Goal: Information Seeking & Learning: Learn about a topic

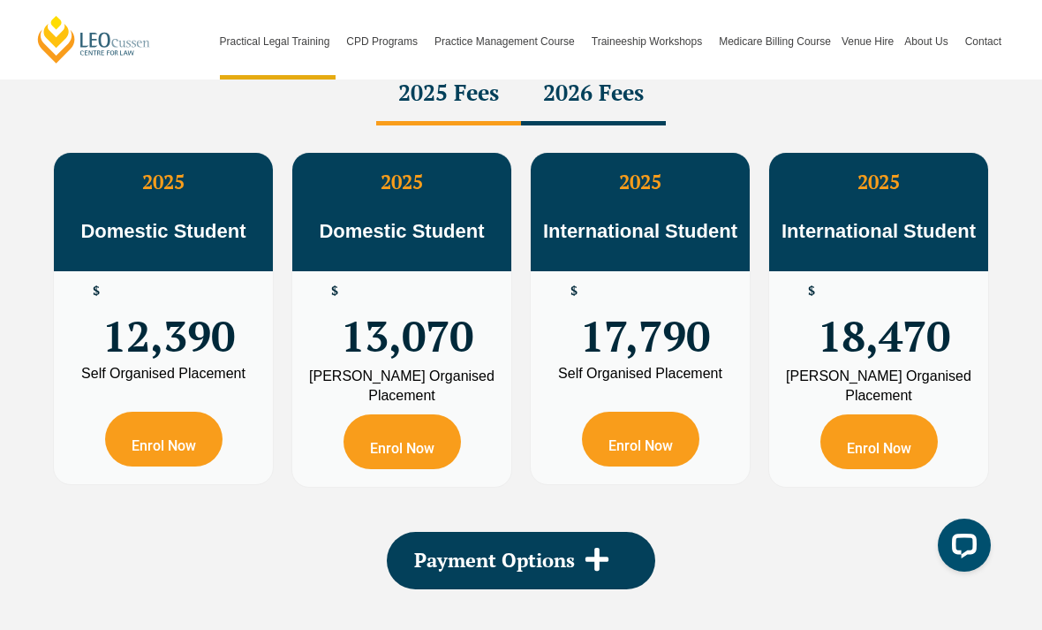
scroll to position [3224, 0]
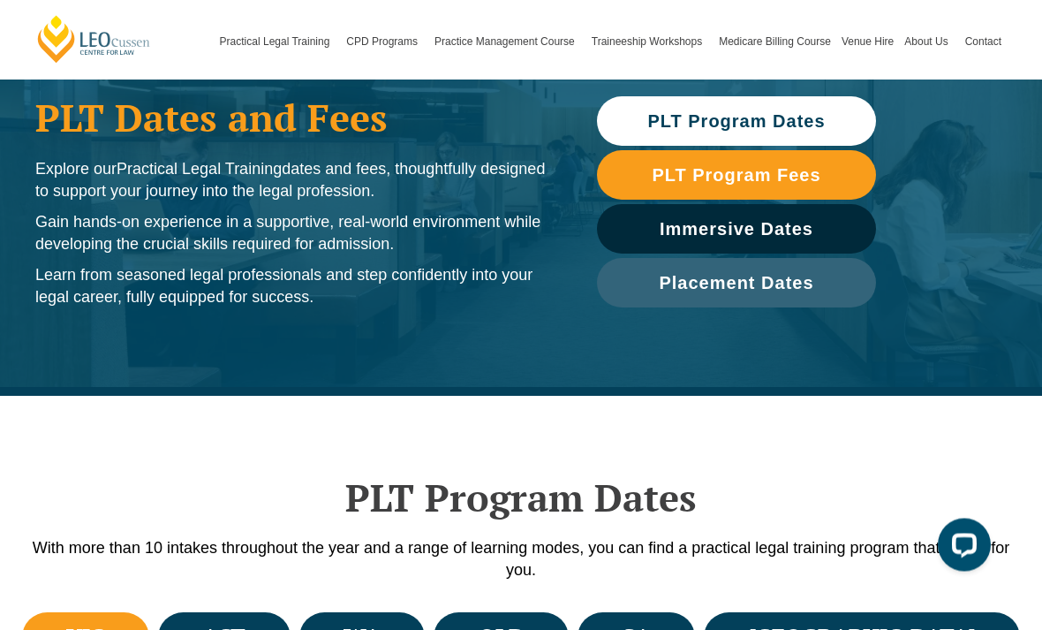
click at [809, 125] on span "PLT Program Dates" at bounding box center [736, 122] width 178 height 18
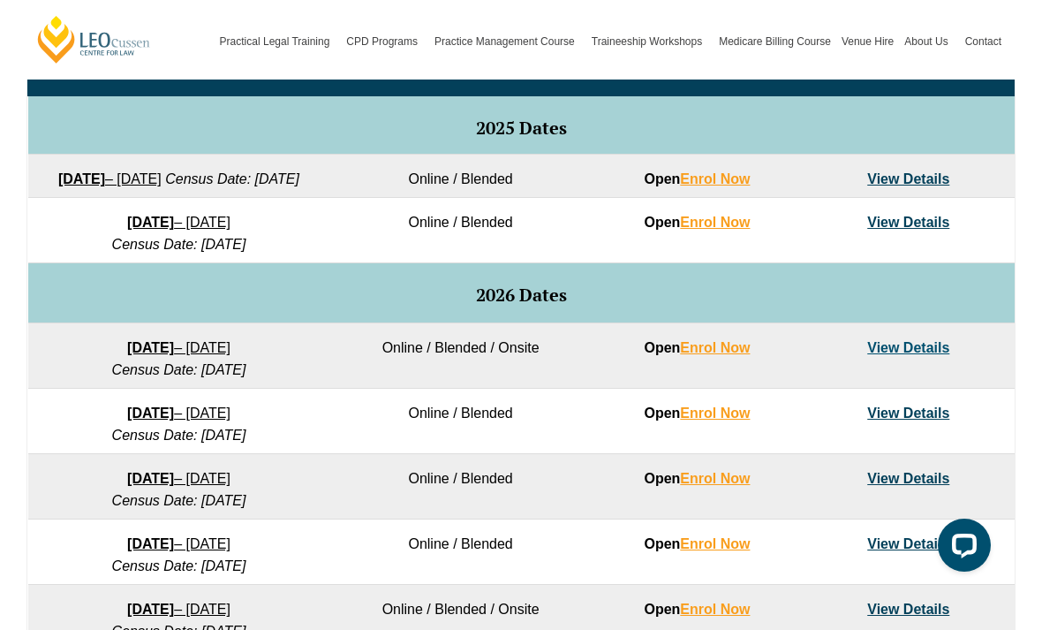
scroll to position [917, 0]
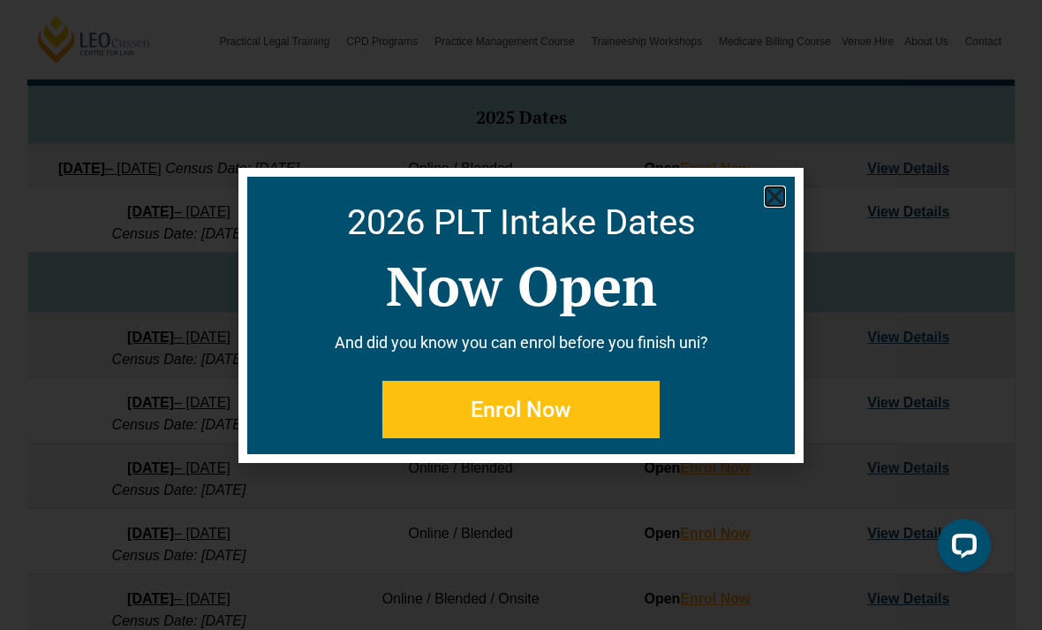
click at [777, 204] on use "Close" at bounding box center [775, 196] width 16 height 16
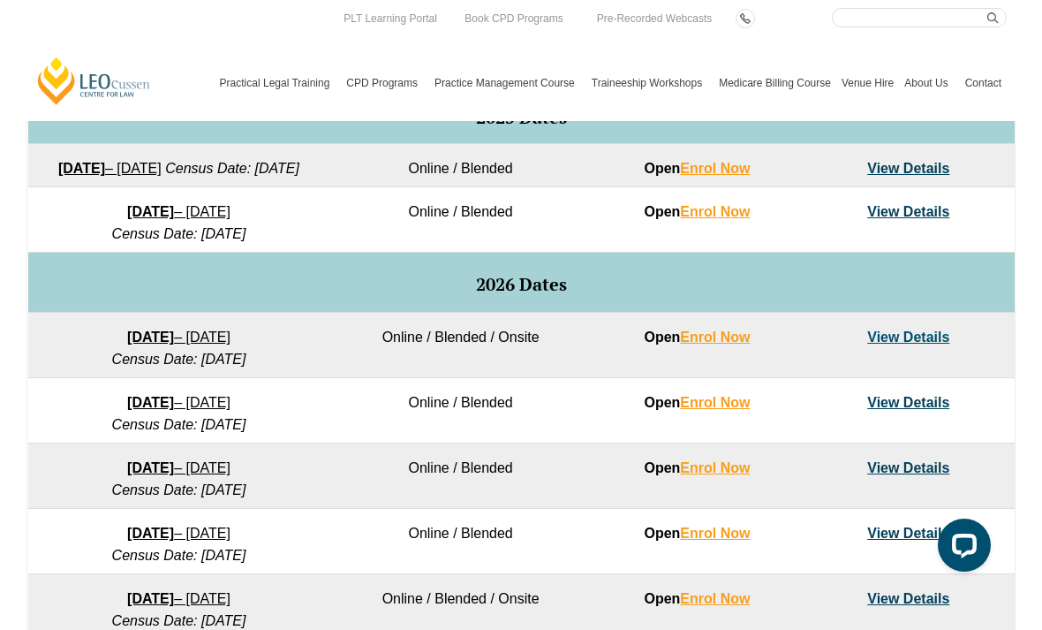
click at [0, 0] on link "Program Dates & Fees" at bounding box center [0, 0] width 0 height 0
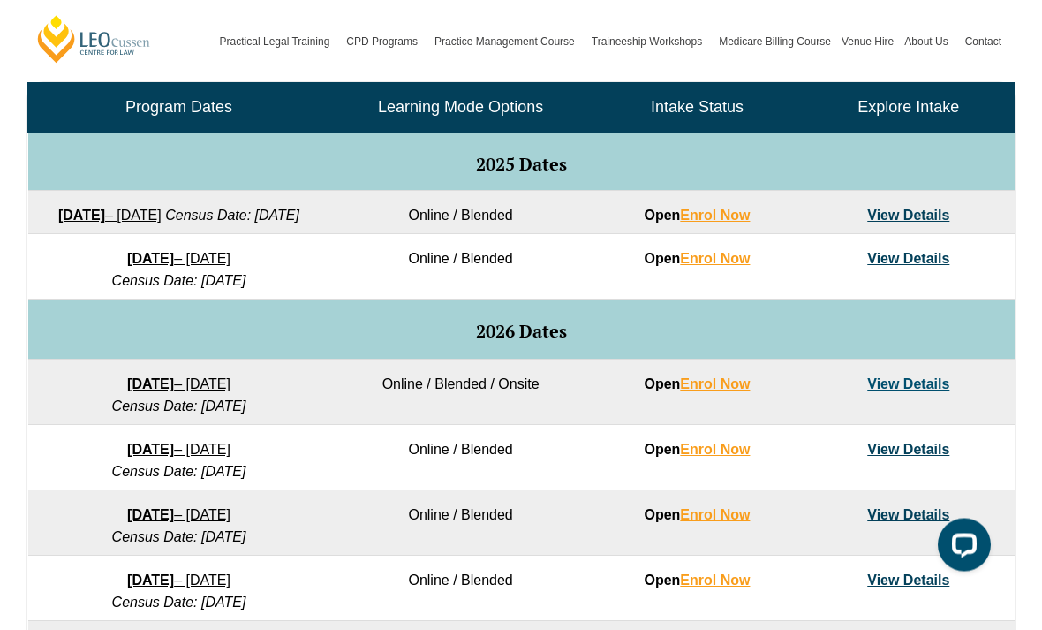
scroll to position [870, 0]
click at [50, 35] on link "[PERSON_NAME] Centre for Law" at bounding box center [93, 39] width 117 height 50
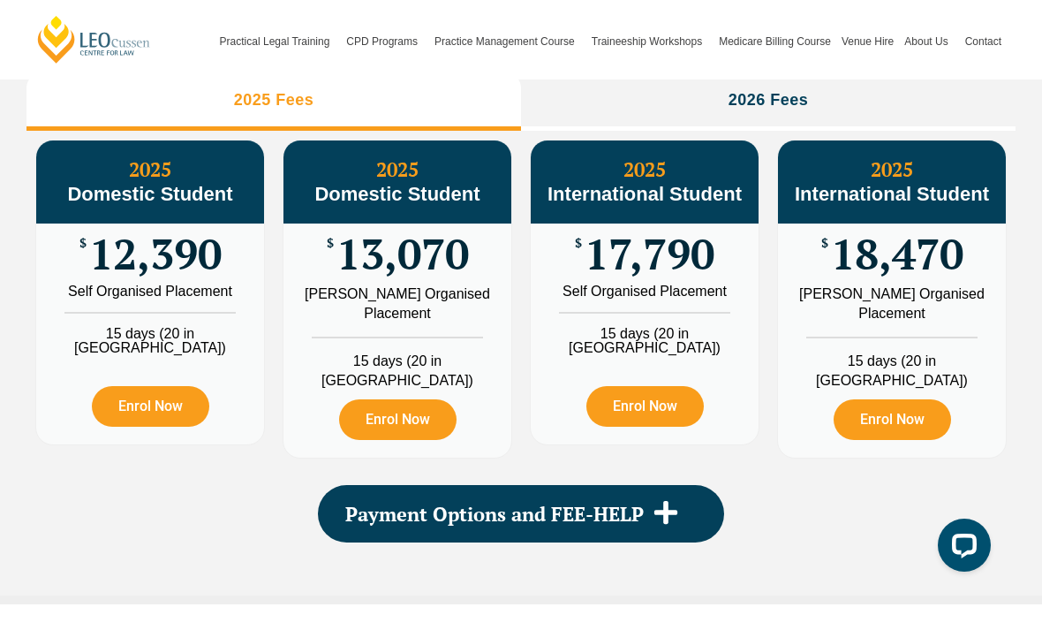
scroll to position [2136, 0]
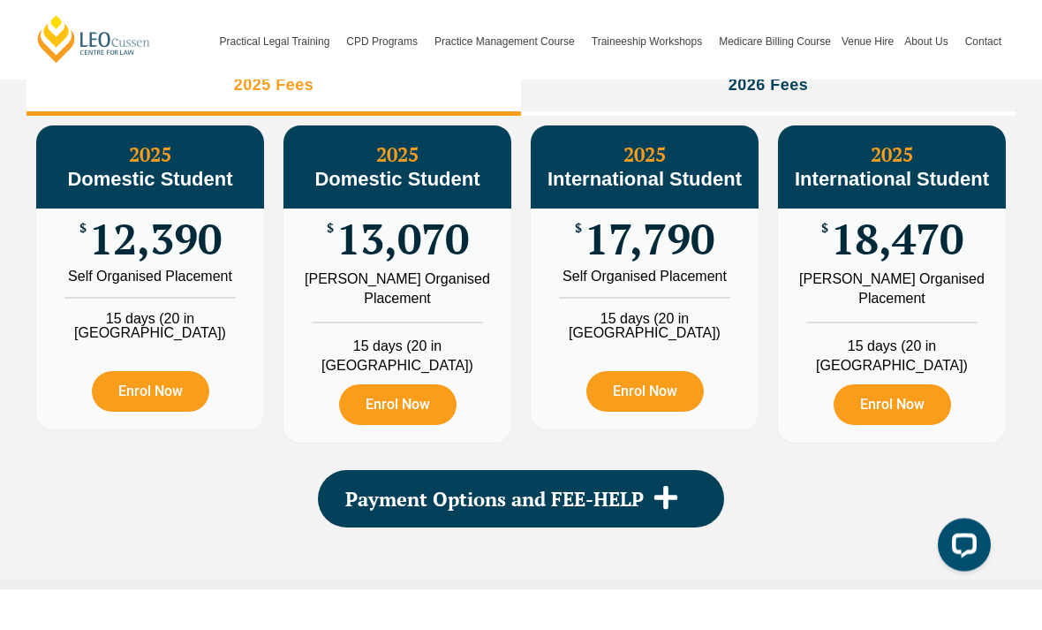
click at [931, 117] on li "2026 Fees" at bounding box center [768, 88] width 495 height 57
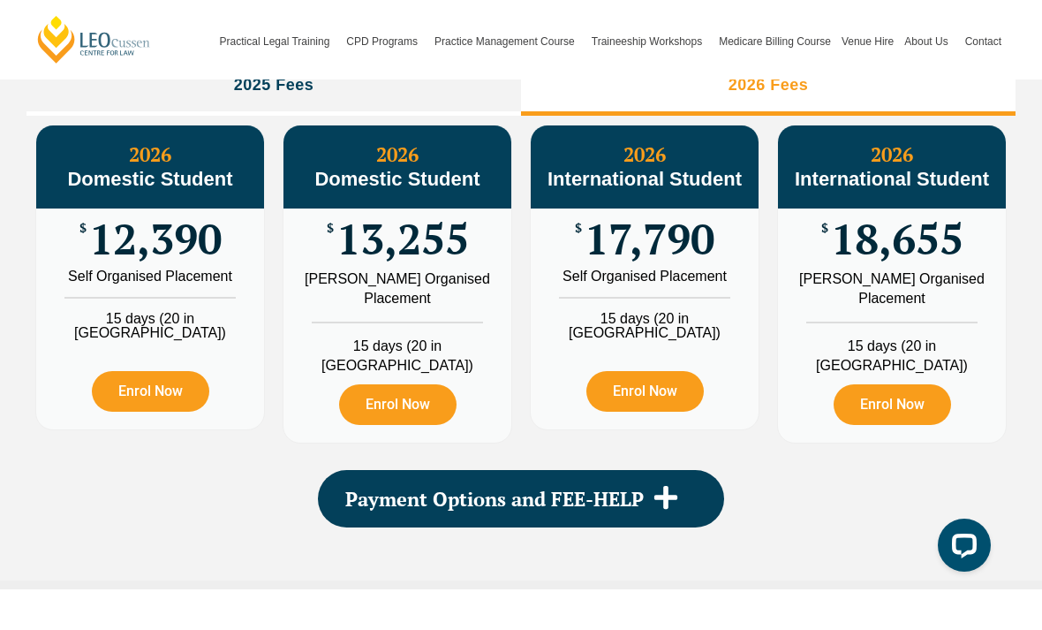
click at [73, 116] on li "2025 Fees" at bounding box center [273, 87] width 495 height 57
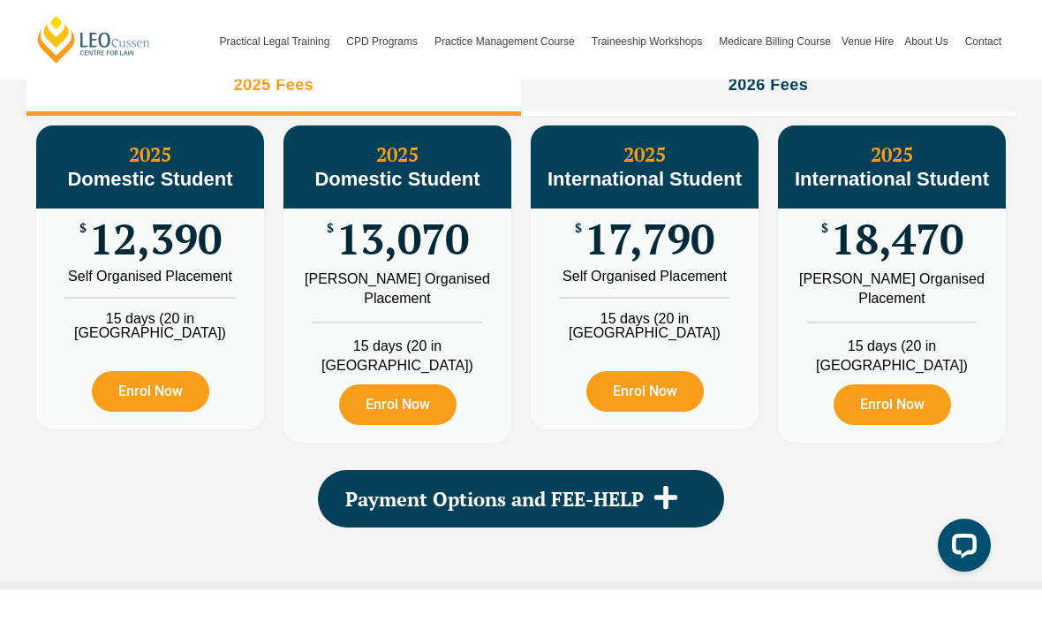
click at [964, 116] on li "2026 Fees" at bounding box center [768, 87] width 495 height 57
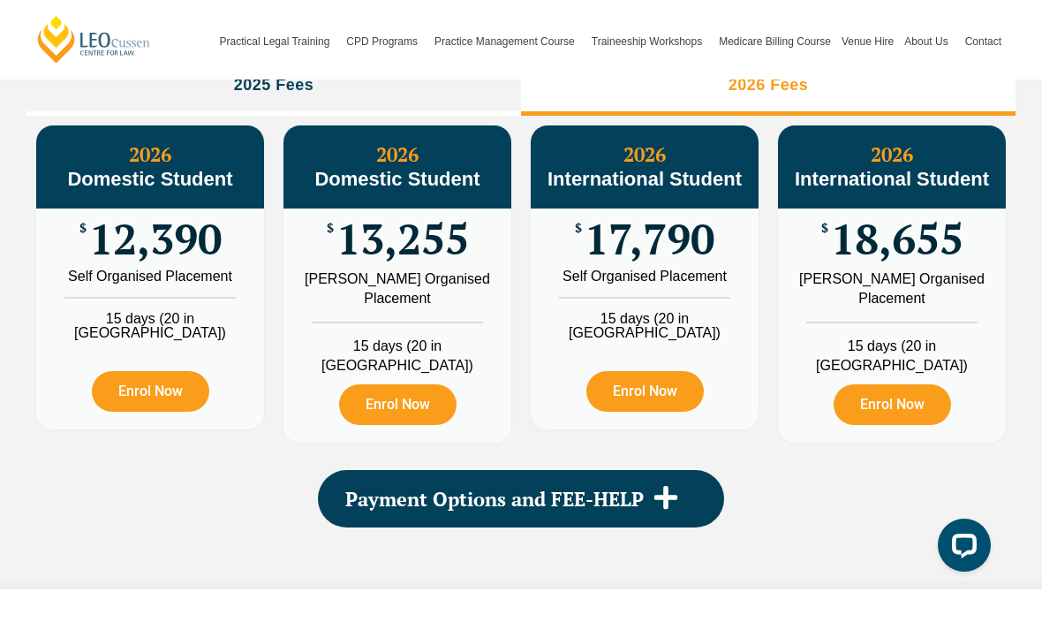
click at [60, 116] on li "2025 Fees" at bounding box center [273, 87] width 495 height 57
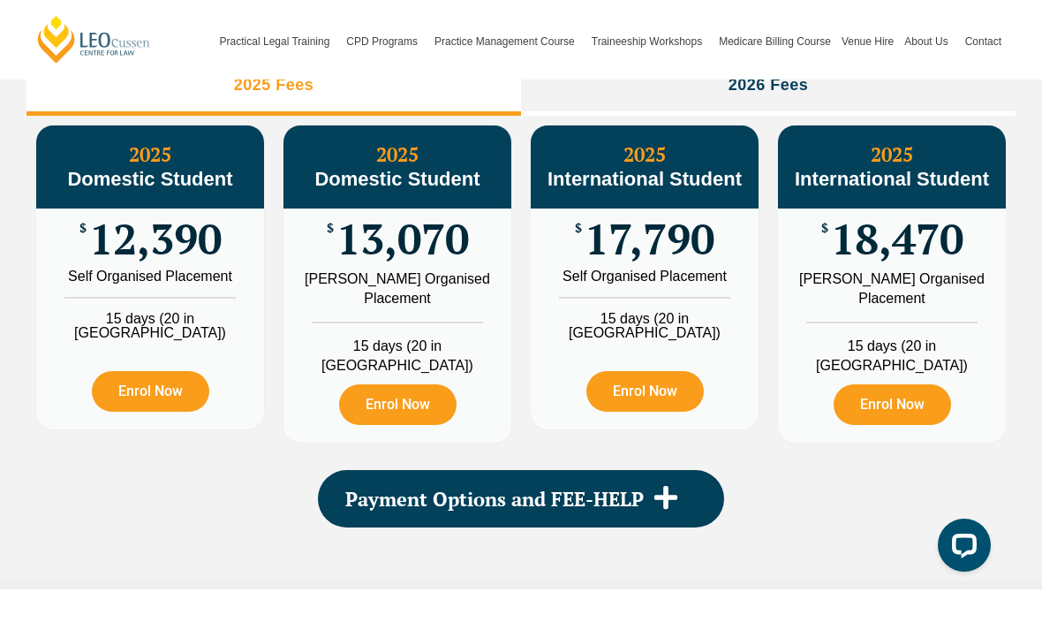
click at [968, 116] on li "2026 Fees" at bounding box center [768, 87] width 495 height 57
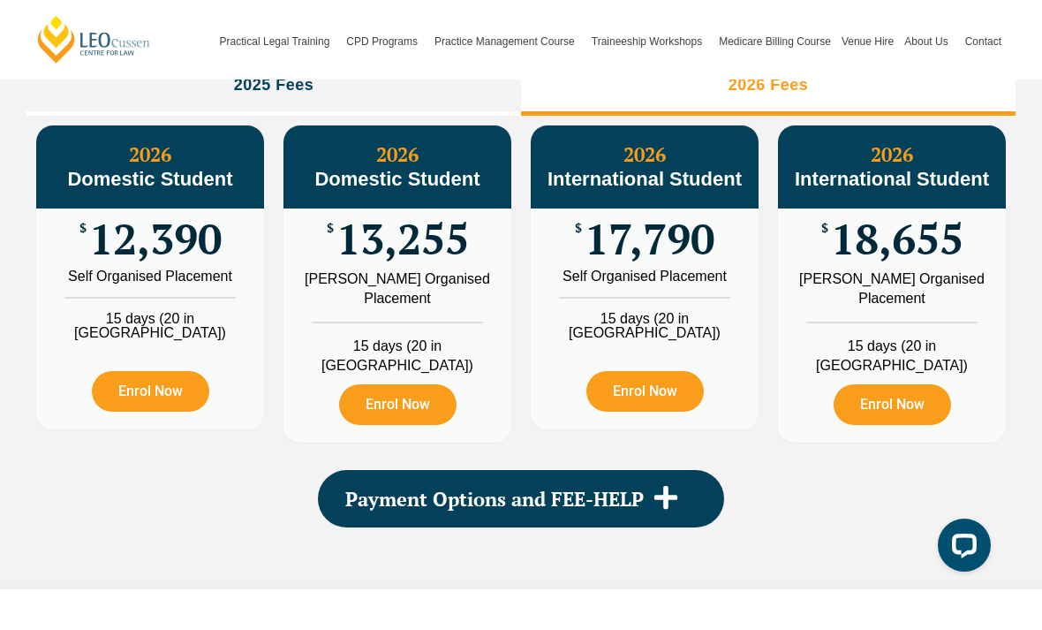
click at [58, 116] on li "2025 Fees" at bounding box center [273, 87] width 495 height 57
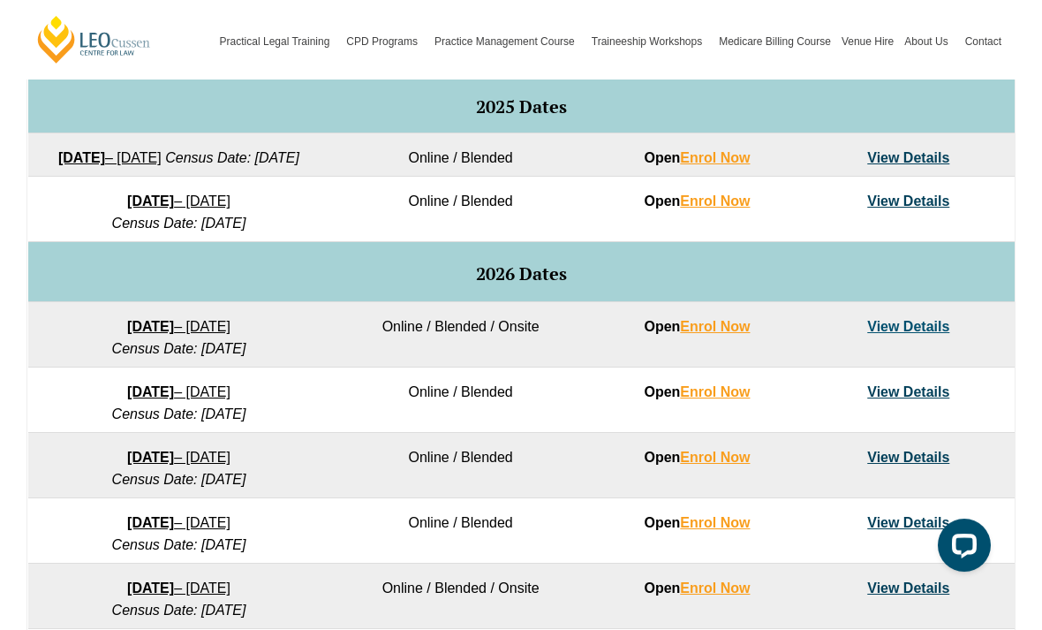
scroll to position [926, 0]
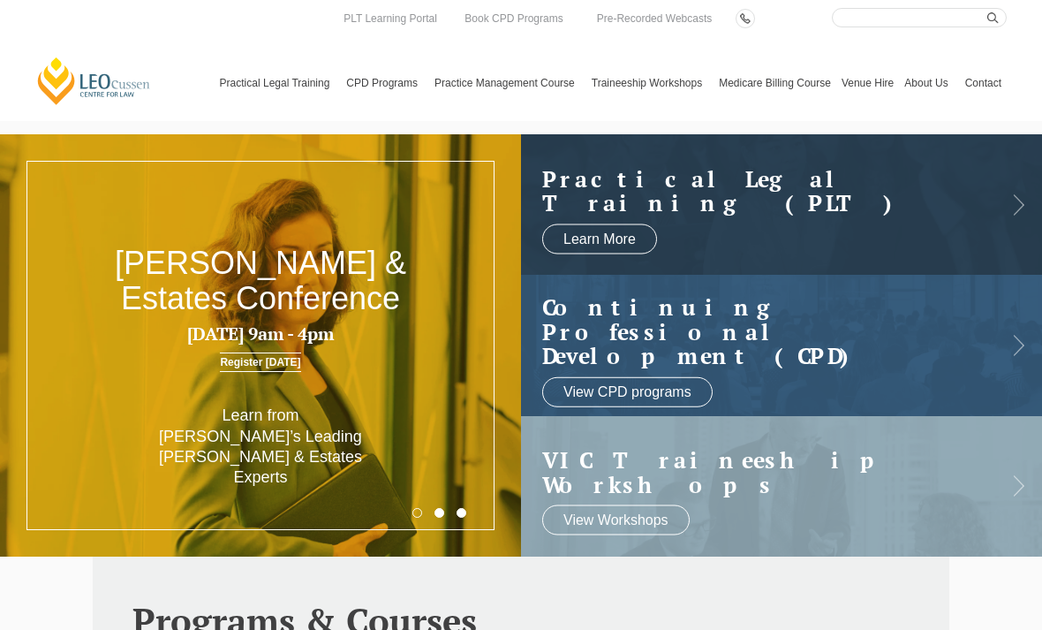
click at [617, 238] on link "Learn More" at bounding box center [599, 238] width 115 height 30
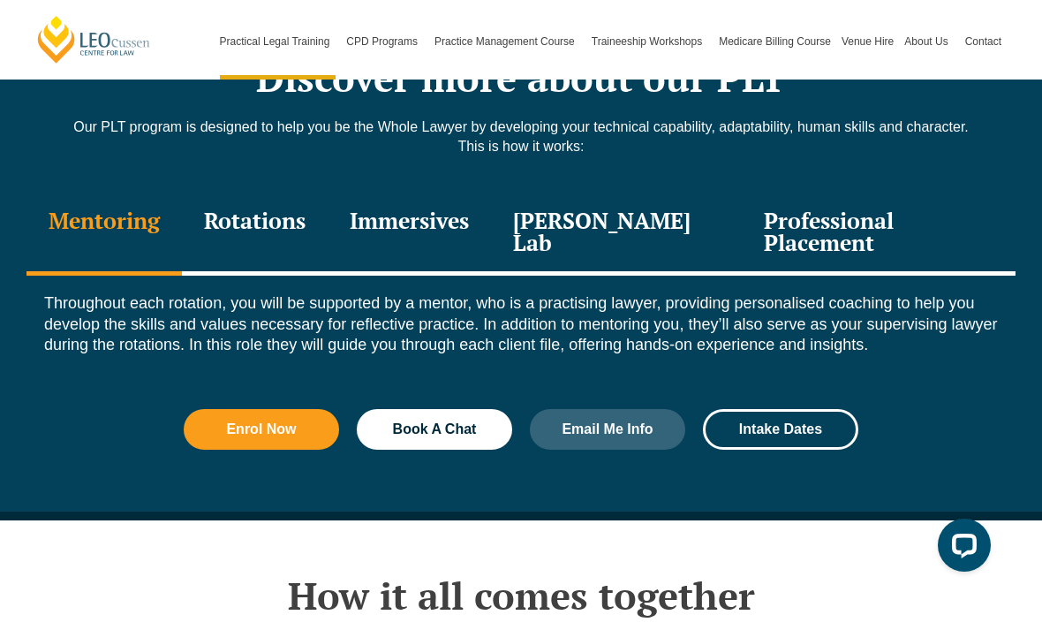
scroll to position [2429, 0]
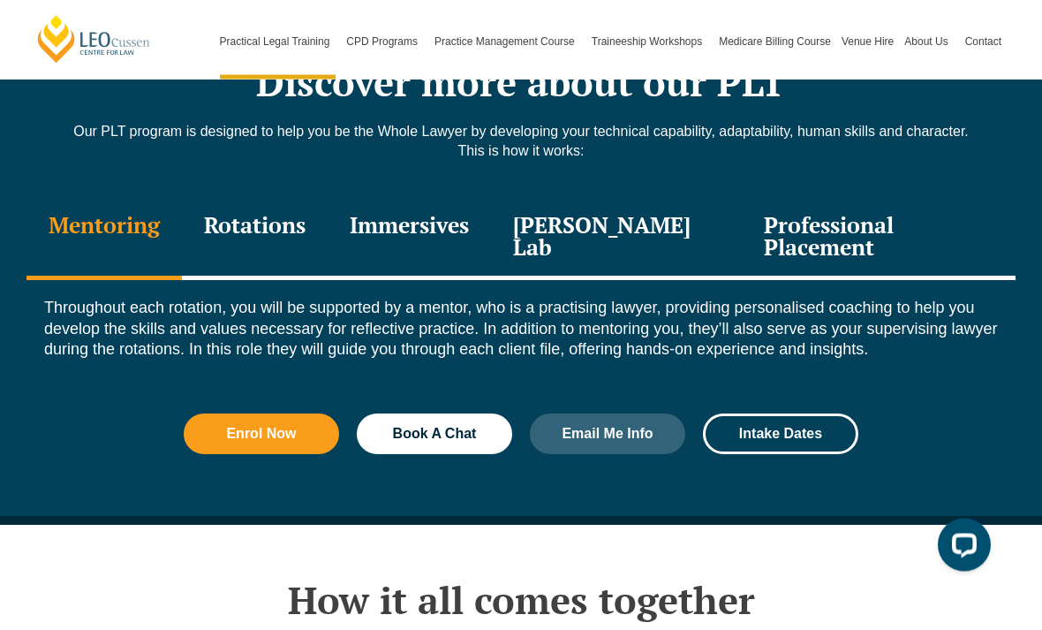
click at [450, 205] on div "Immersives" at bounding box center [409, 239] width 163 height 84
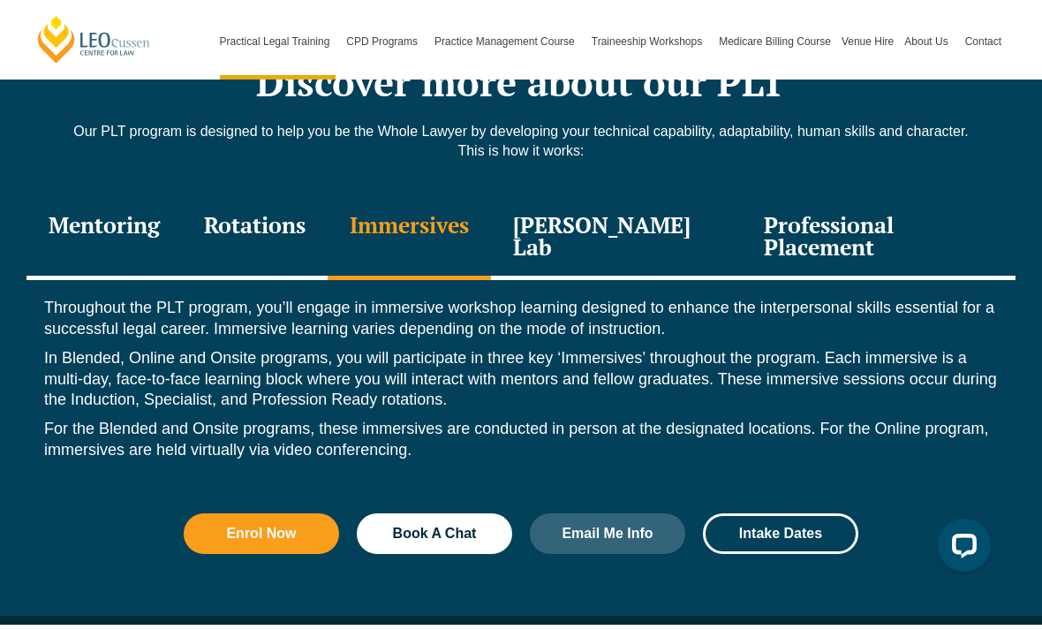
click at [86, 196] on div "Mentoring" at bounding box center [103, 238] width 155 height 84
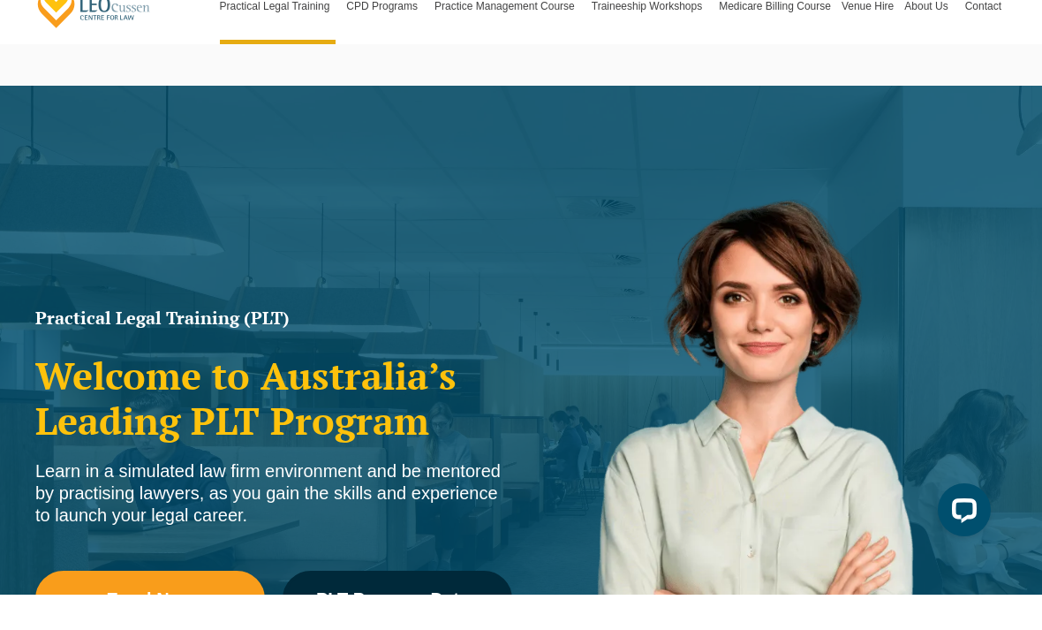
scroll to position [187, 0]
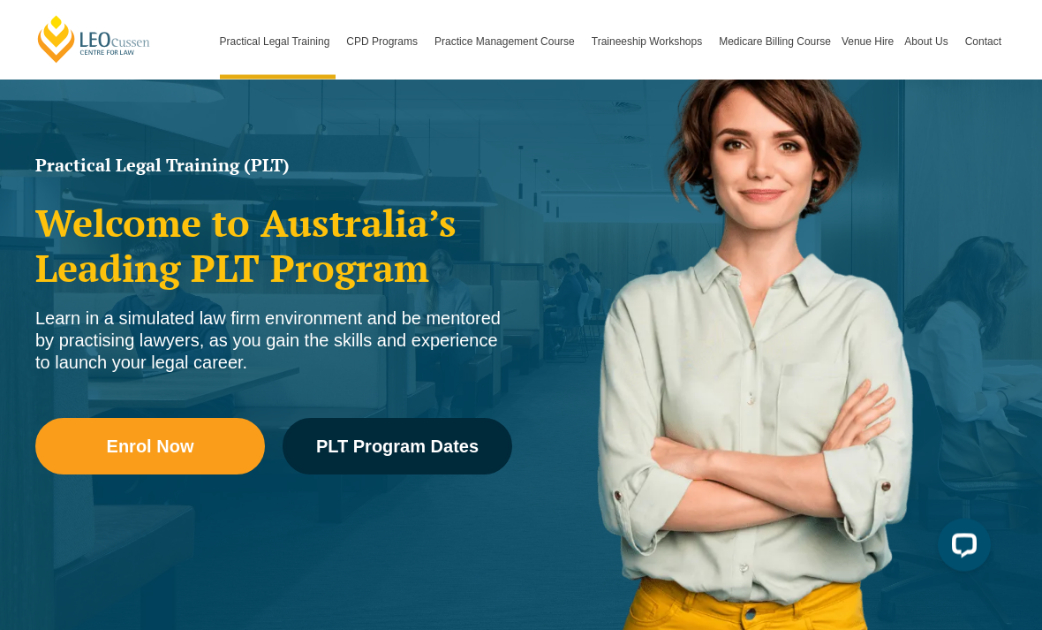
click at [349, 454] on span "PLT Program Dates" at bounding box center [397, 447] width 163 height 18
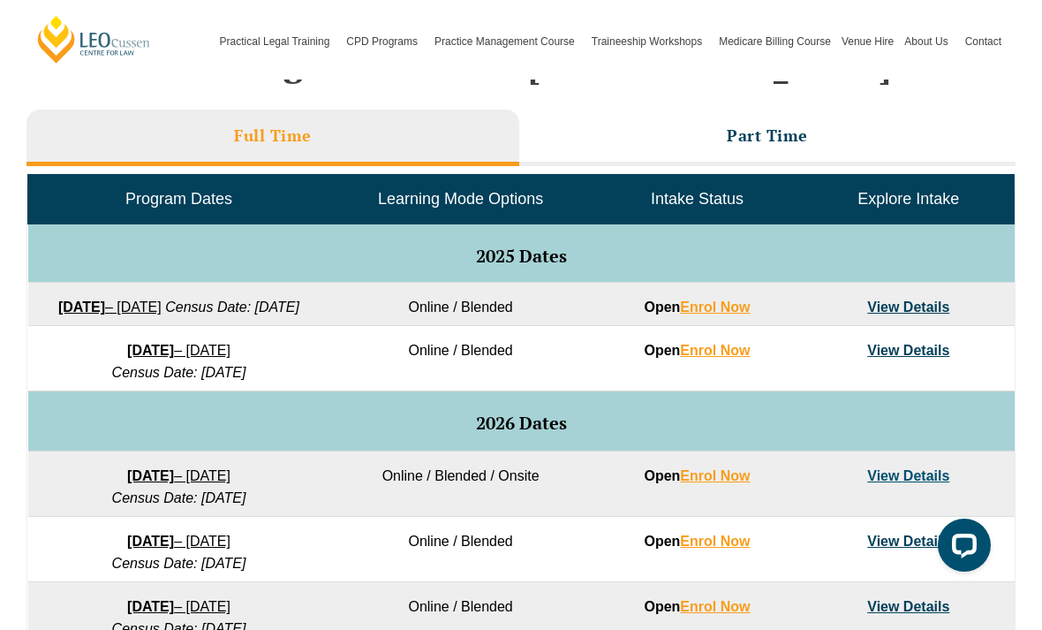
scroll to position [793, 0]
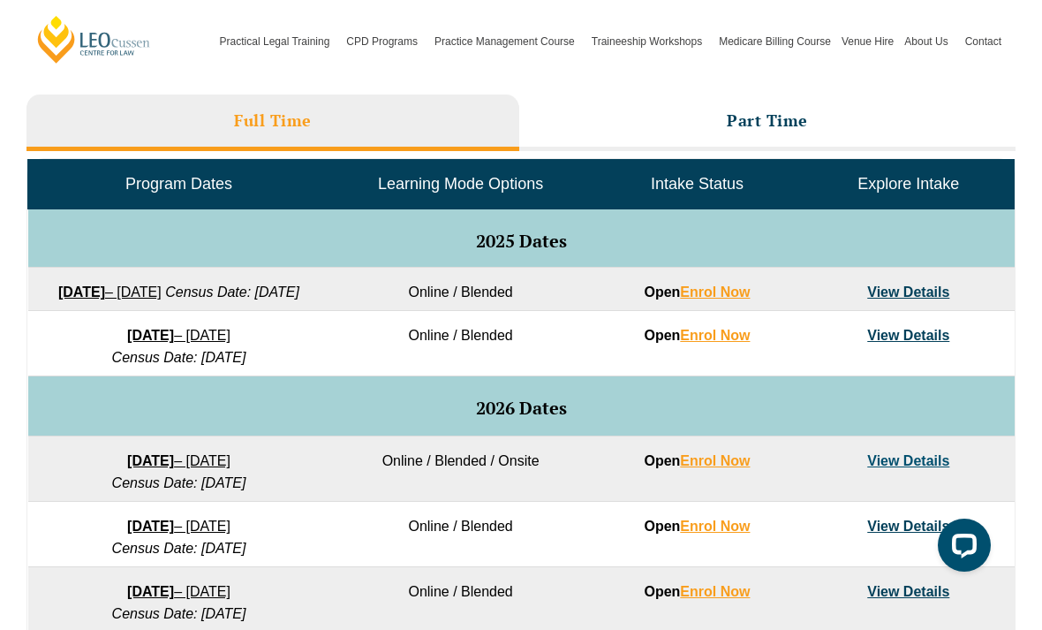
click at [556, 129] on li "Part Time" at bounding box center [767, 122] width 496 height 57
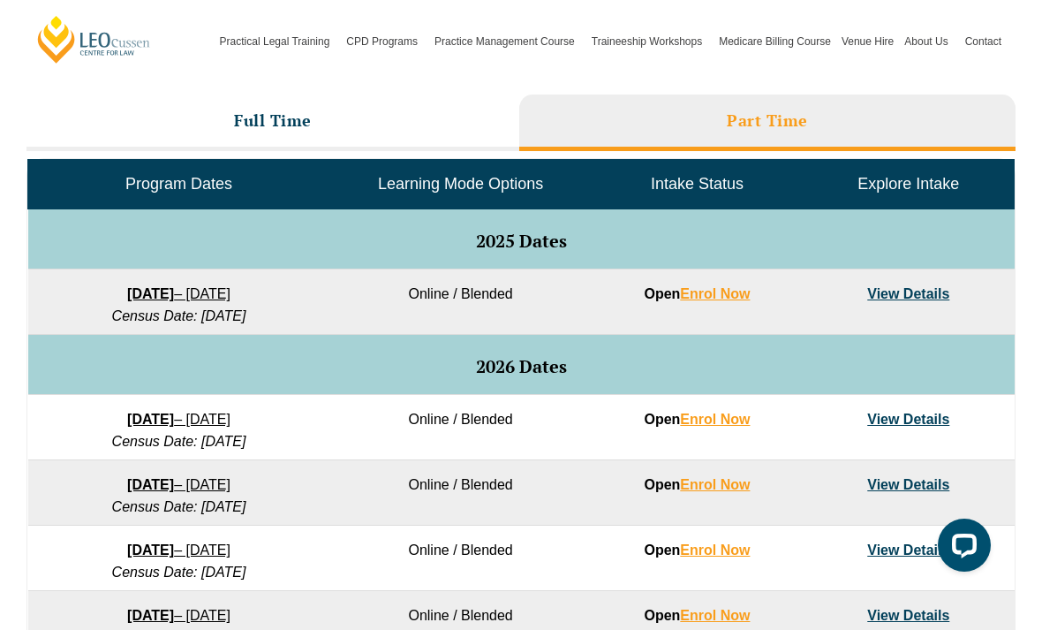
click at [43, 126] on li "Full Time" at bounding box center [272, 122] width 493 height 57
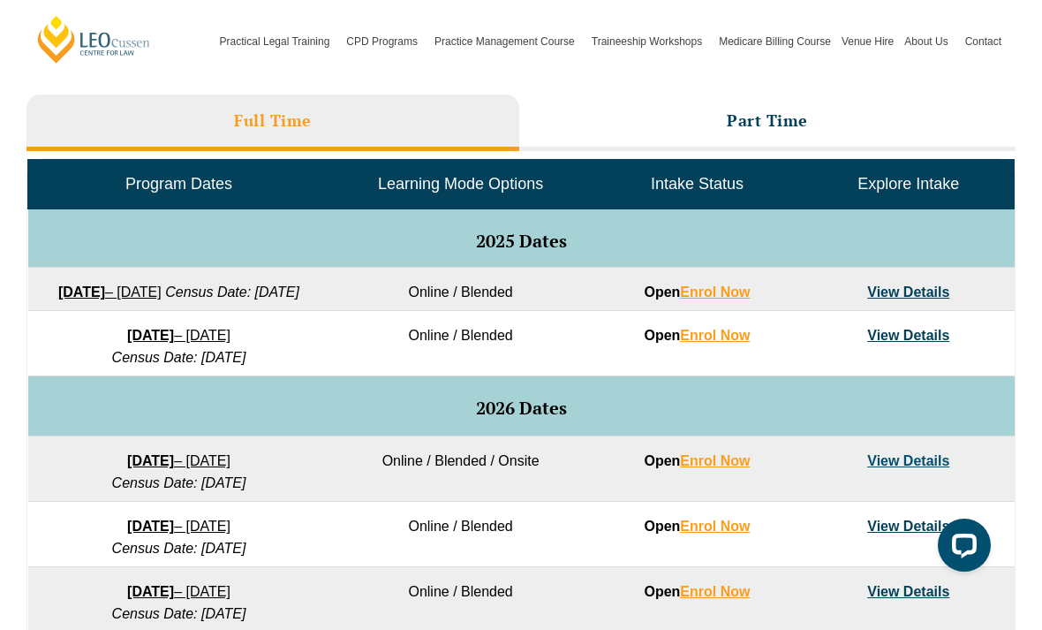
click at [620, 145] on li "Part Time" at bounding box center [767, 122] width 496 height 57
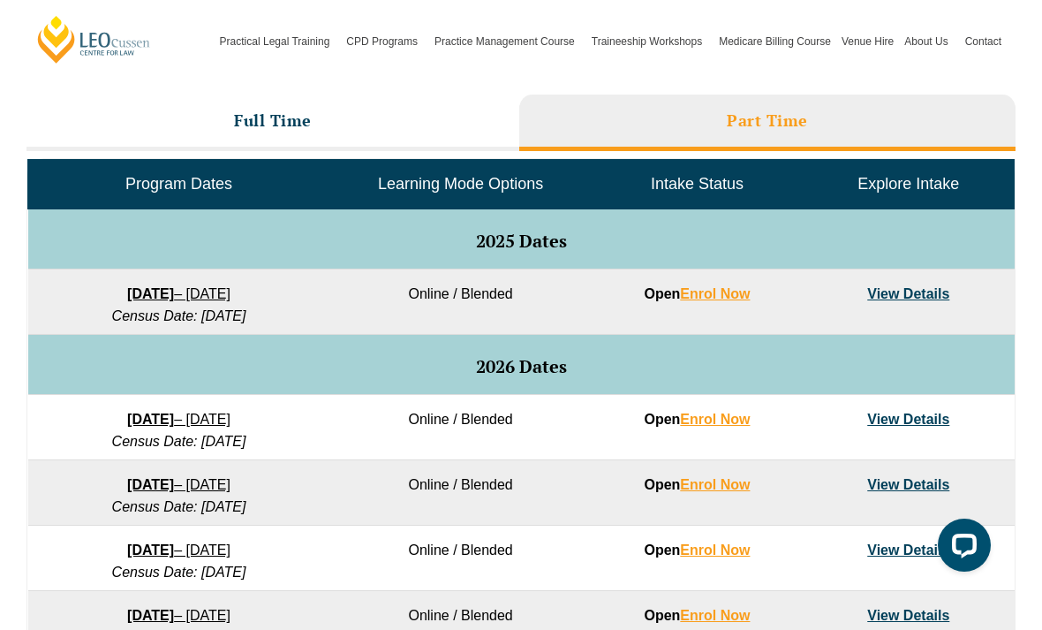
click at [87, 122] on li "Full Time" at bounding box center [272, 122] width 493 height 57
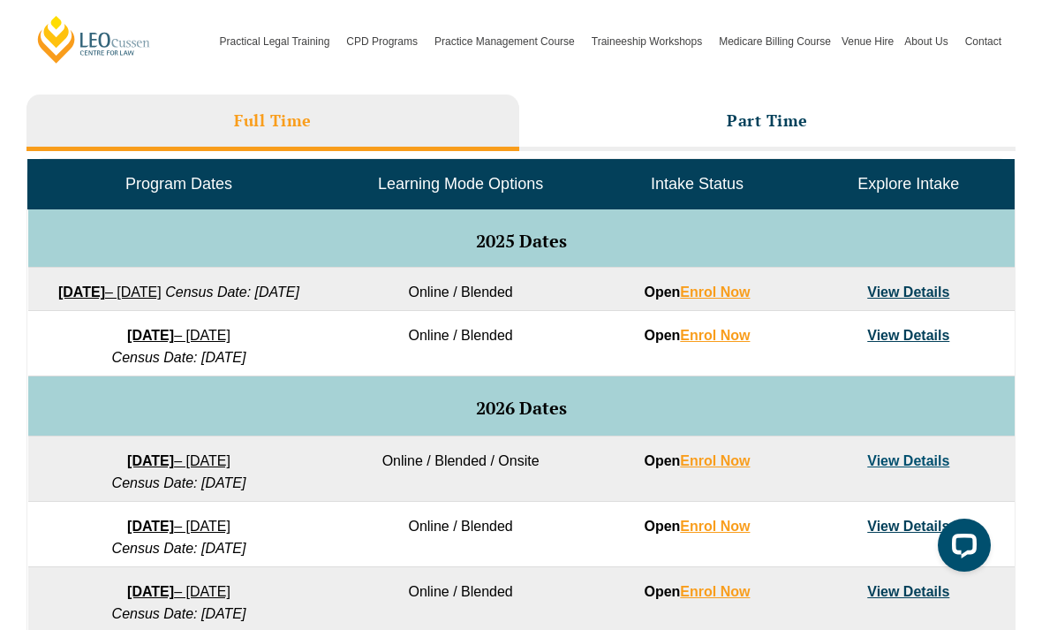
click at [627, 149] on li "Part Time" at bounding box center [767, 122] width 496 height 57
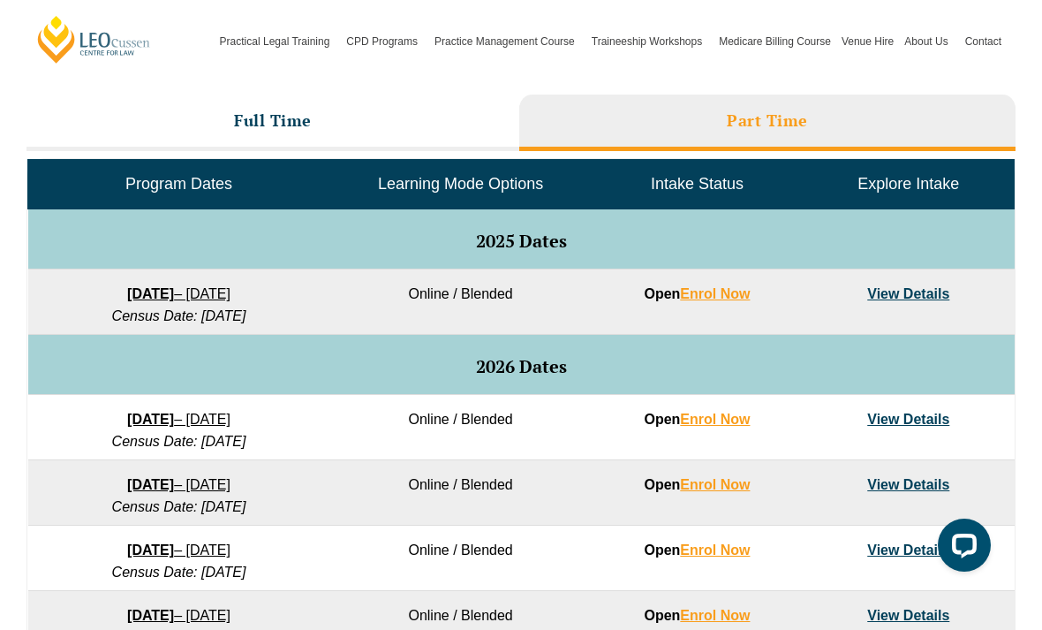
click at [74, 109] on li "Full Time" at bounding box center [272, 122] width 493 height 57
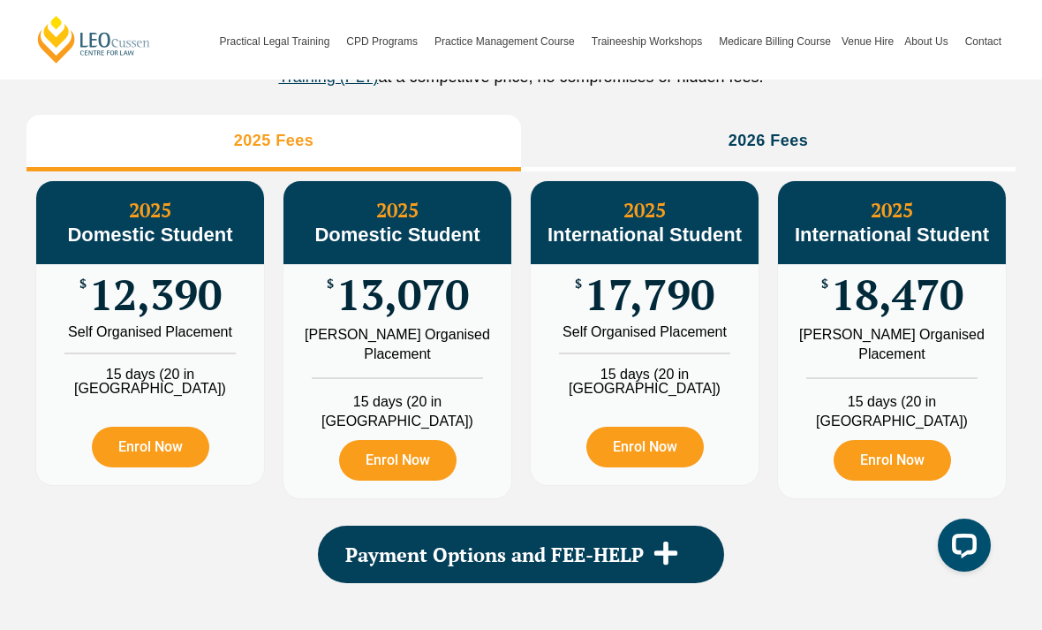
scroll to position [2055, 0]
